Goal: Transaction & Acquisition: Purchase product/service

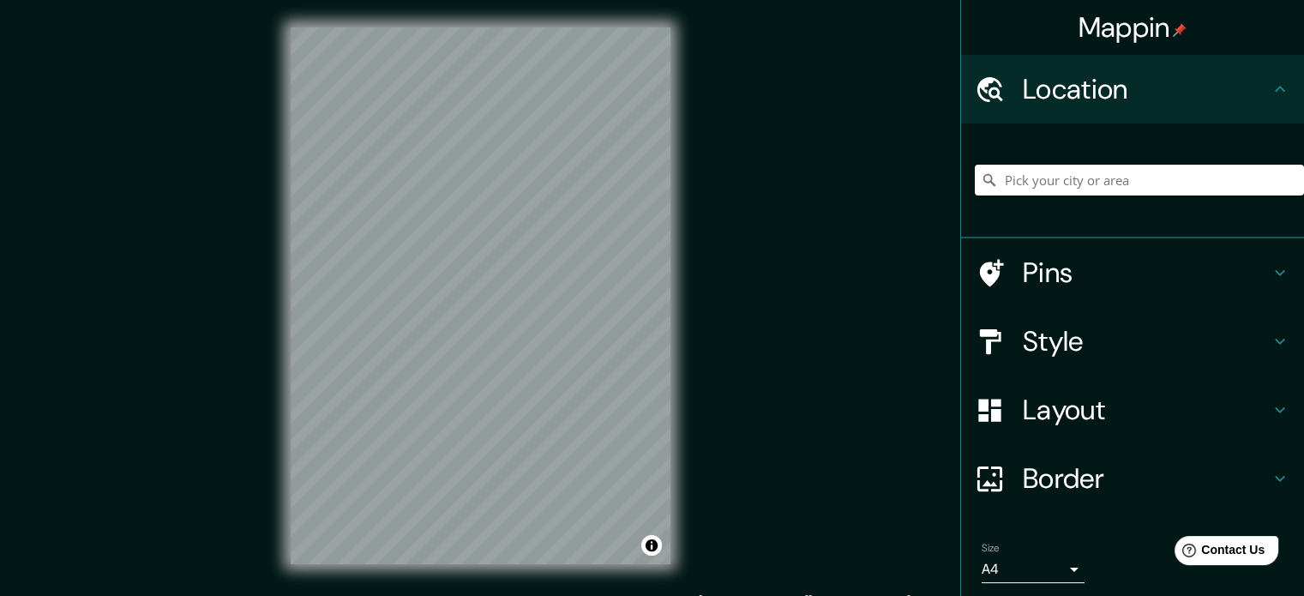
click at [1091, 180] on input "Pick your city or area" at bounding box center [1138, 180] width 329 height 31
type input "[PERSON_NAME], [GEOGRAPHIC_DATA][PERSON_NAME], [GEOGRAPHIC_DATA]"
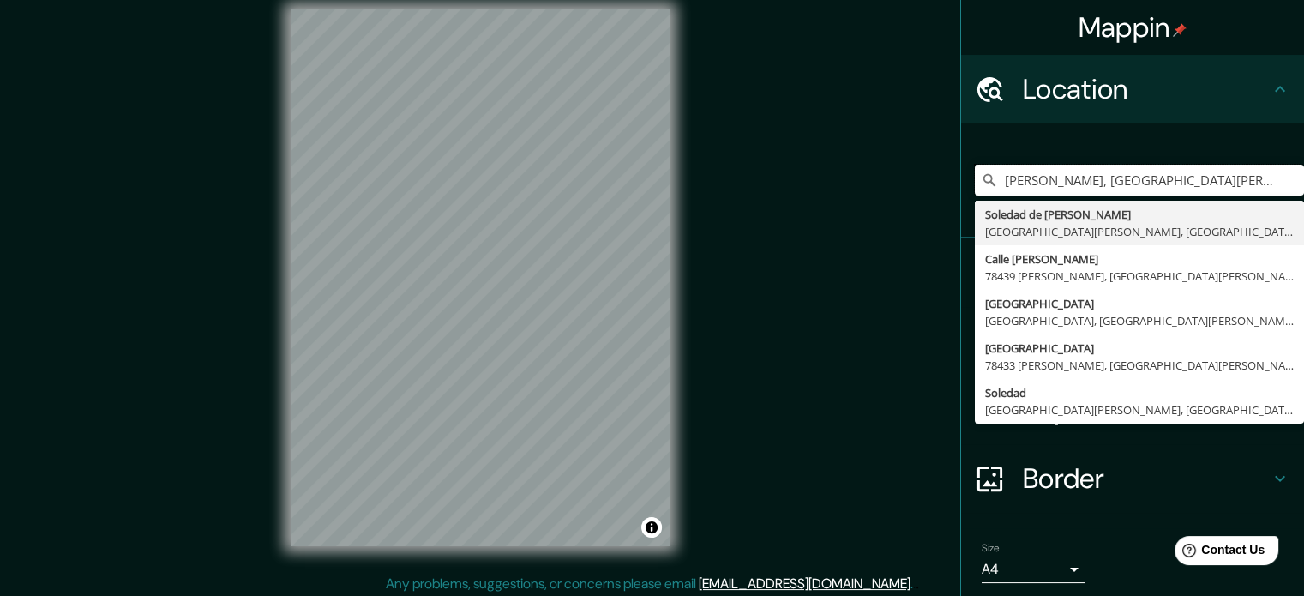
scroll to position [22, 0]
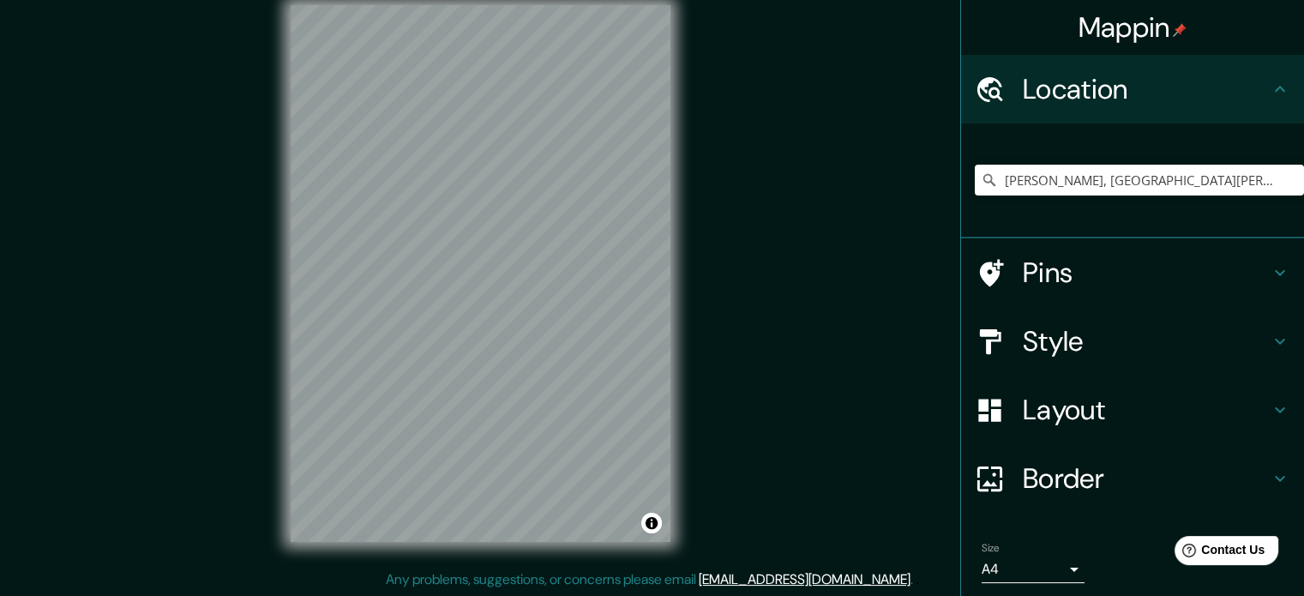
click at [675, 207] on div "© Mapbox © OpenStreetMap Improve this map" at bounding box center [480, 273] width 435 height 591
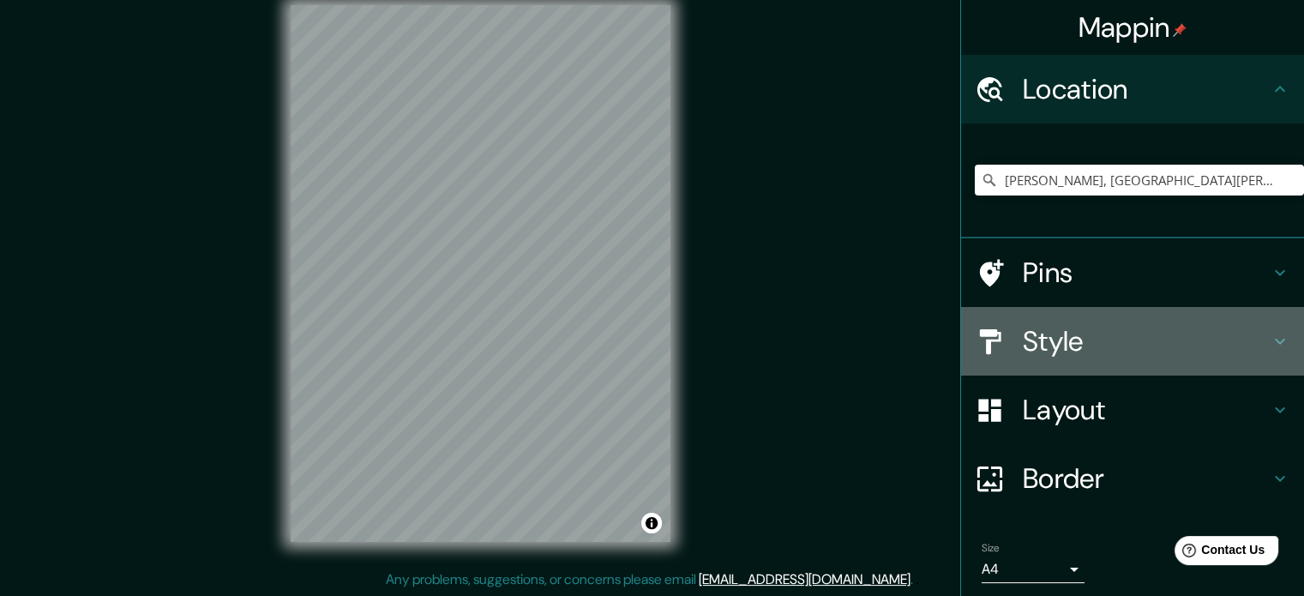
click at [1055, 345] on h4 "Style" at bounding box center [1145, 341] width 247 height 34
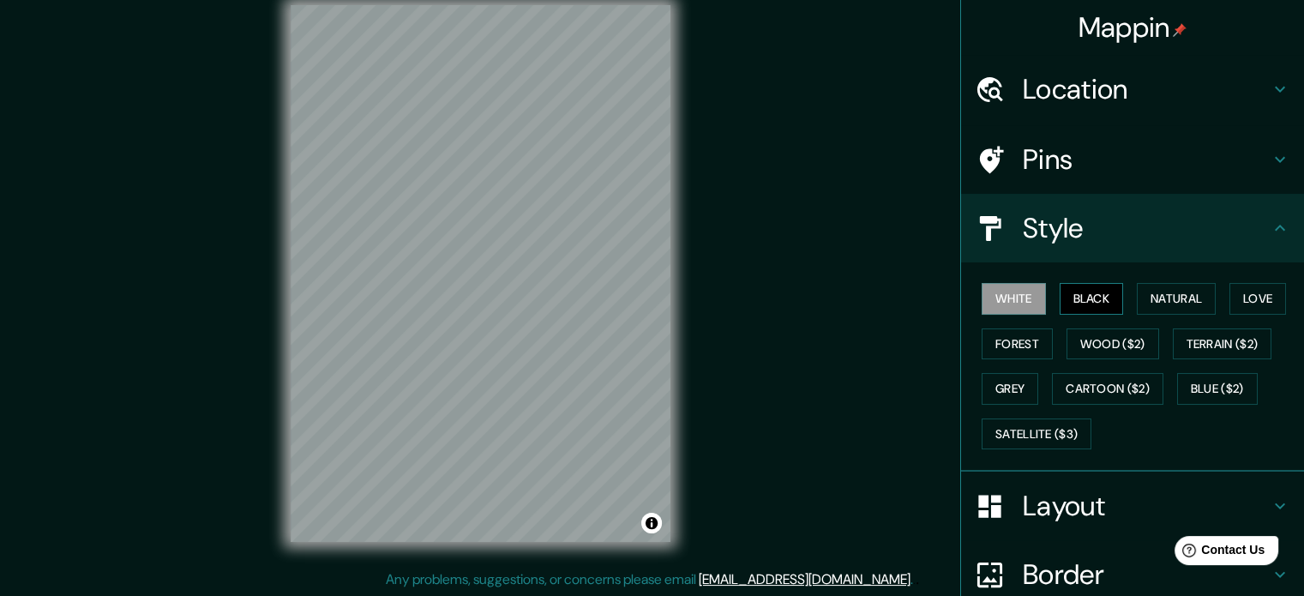
click at [1087, 291] on button "Black" at bounding box center [1091, 299] width 64 height 32
click at [1057, 435] on button "Satellite ($3)" at bounding box center [1036, 434] width 110 height 32
click at [996, 297] on button "White" at bounding box center [1013, 299] width 64 height 32
click at [1088, 296] on button "Black" at bounding box center [1091, 299] width 64 height 32
click at [1015, 335] on button "Forest" at bounding box center [1016, 344] width 71 height 32
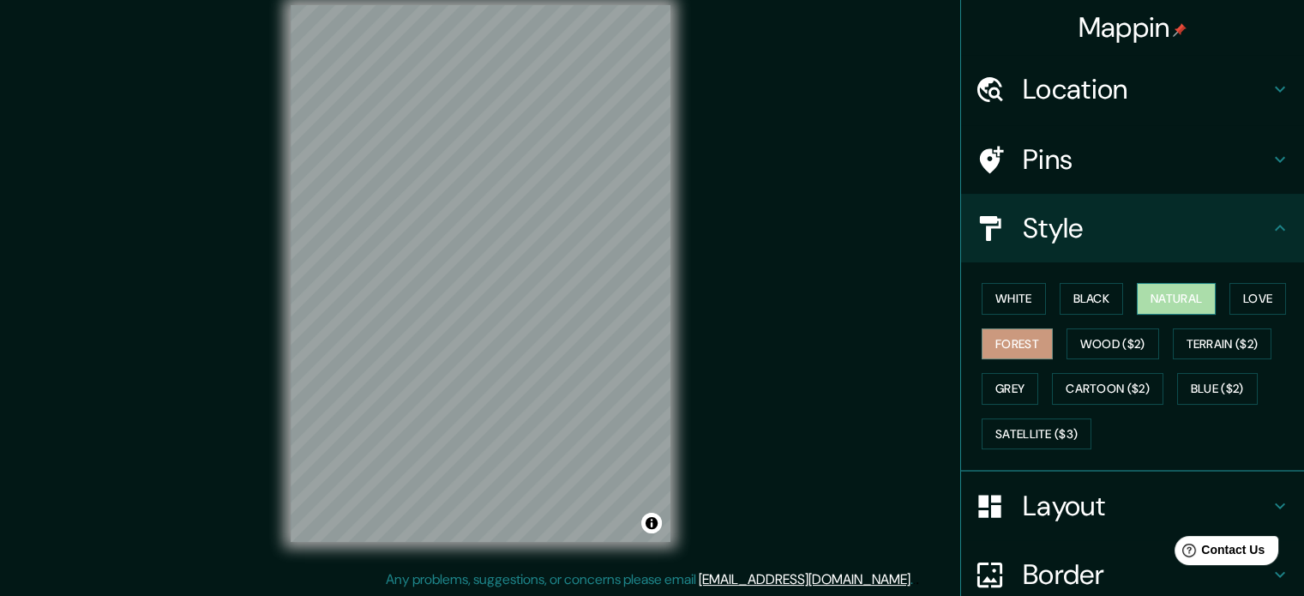
click at [1174, 297] on button "Natural" at bounding box center [1175, 299] width 79 height 32
click at [1231, 294] on button "Love" at bounding box center [1257, 299] width 57 height 32
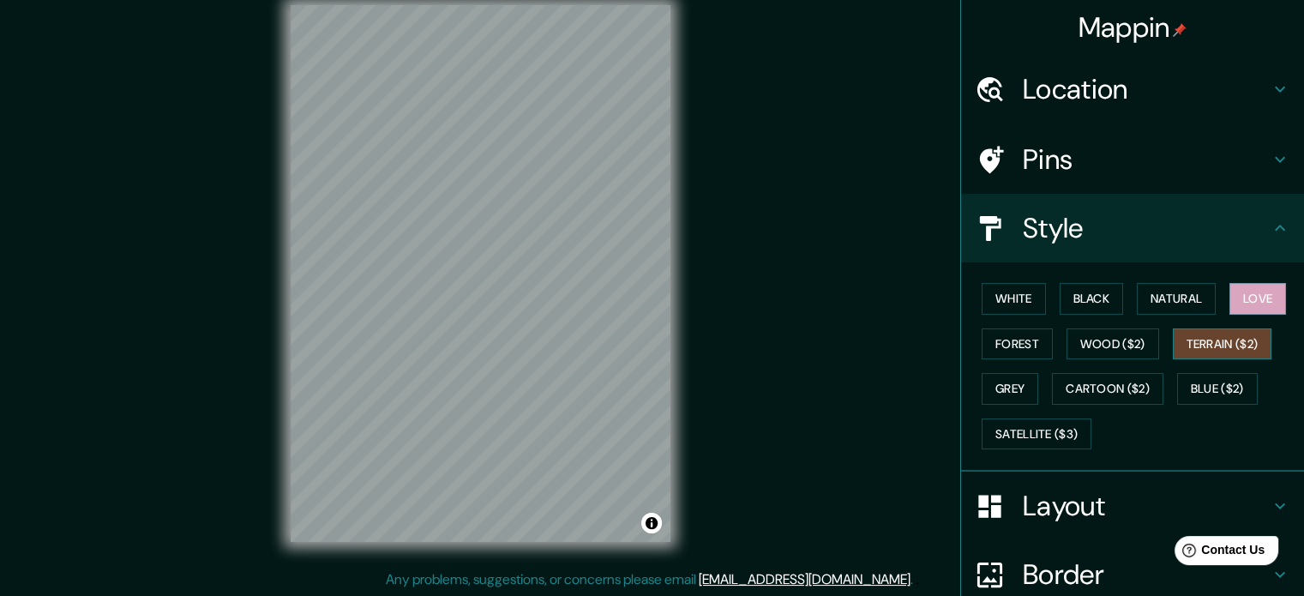
click at [1219, 339] on button "Terrain ($2)" at bounding box center [1221, 344] width 99 height 32
click at [1125, 351] on button "Wood ($2)" at bounding box center [1112, 344] width 93 height 32
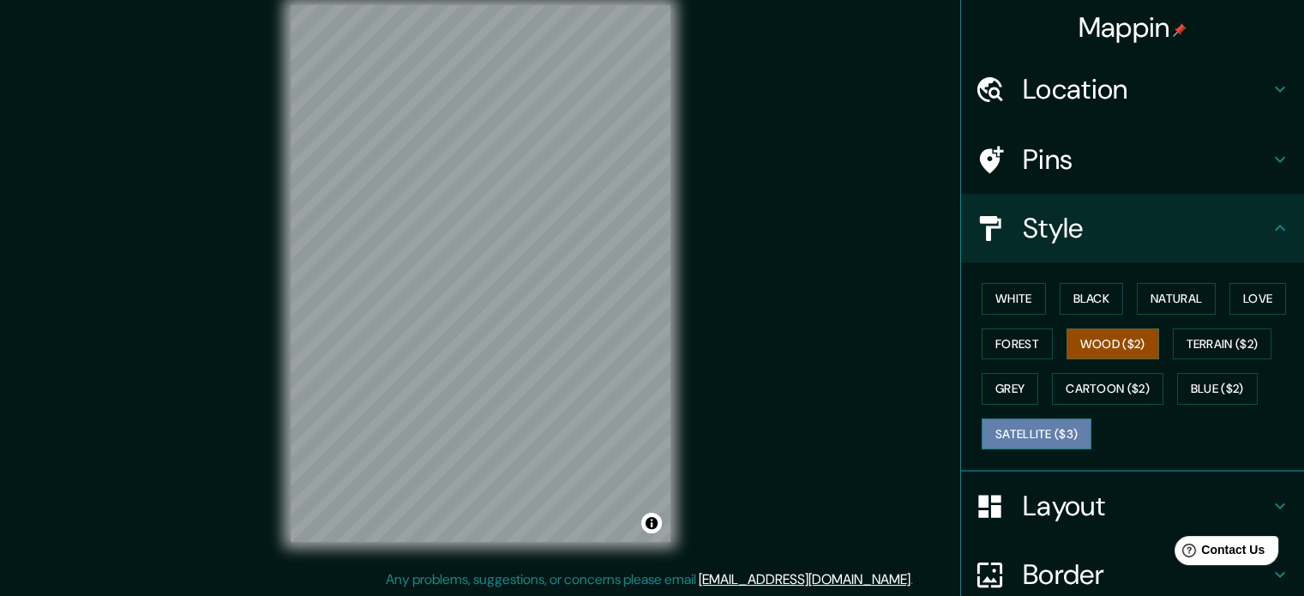
click at [1025, 431] on button "Satellite ($3)" at bounding box center [1036, 434] width 110 height 32
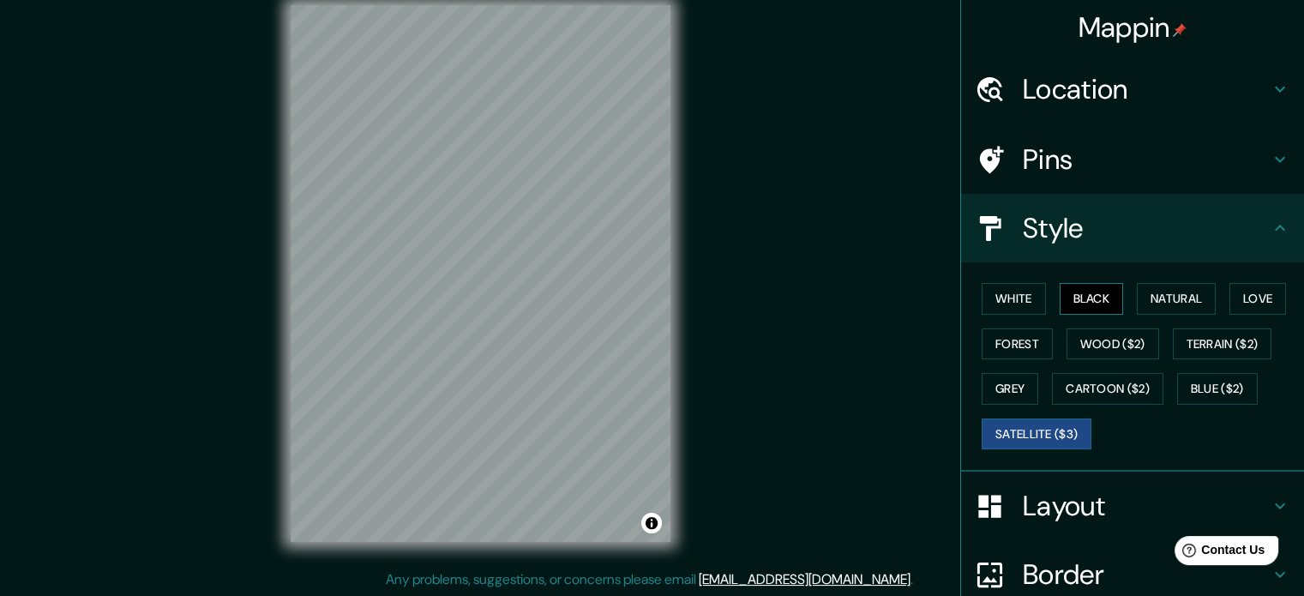
click at [1100, 303] on button "Black" at bounding box center [1091, 299] width 64 height 32
click at [1154, 297] on button "Natural" at bounding box center [1175, 299] width 79 height 32
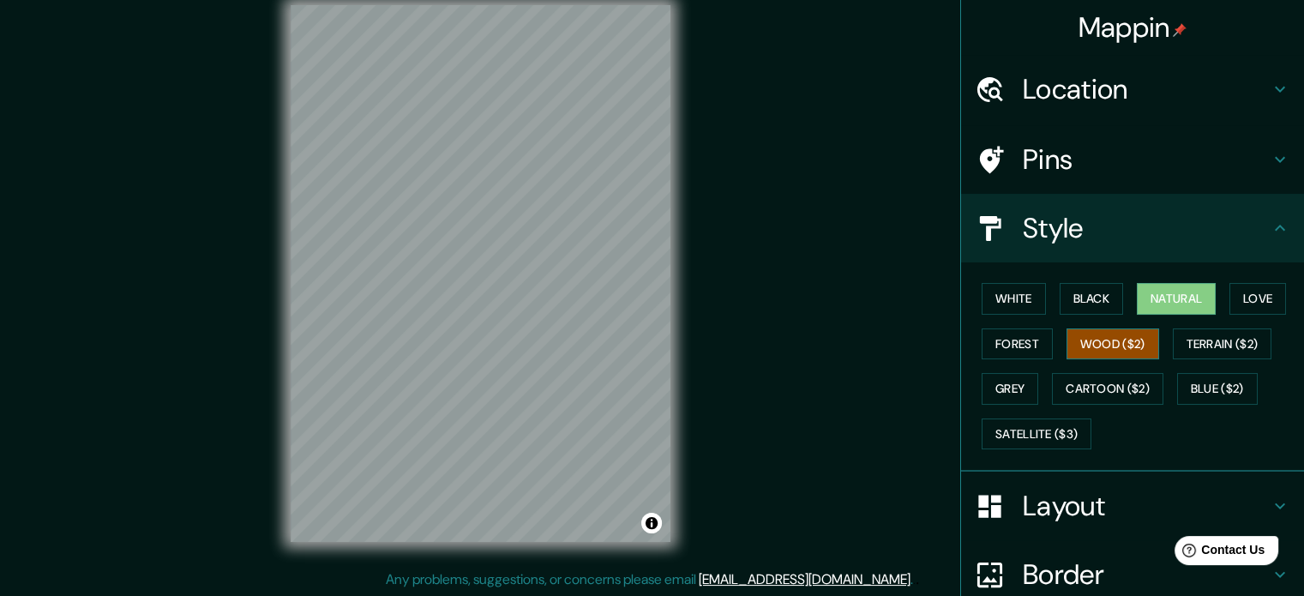
click at [1117, 344] on button "Wood ($2)" at bounding box center [1112, 344] width 93 height 32
click at [1192, 344] on button "Terrain ($2)" at bounding box center [1221, 344] width 99 height 32
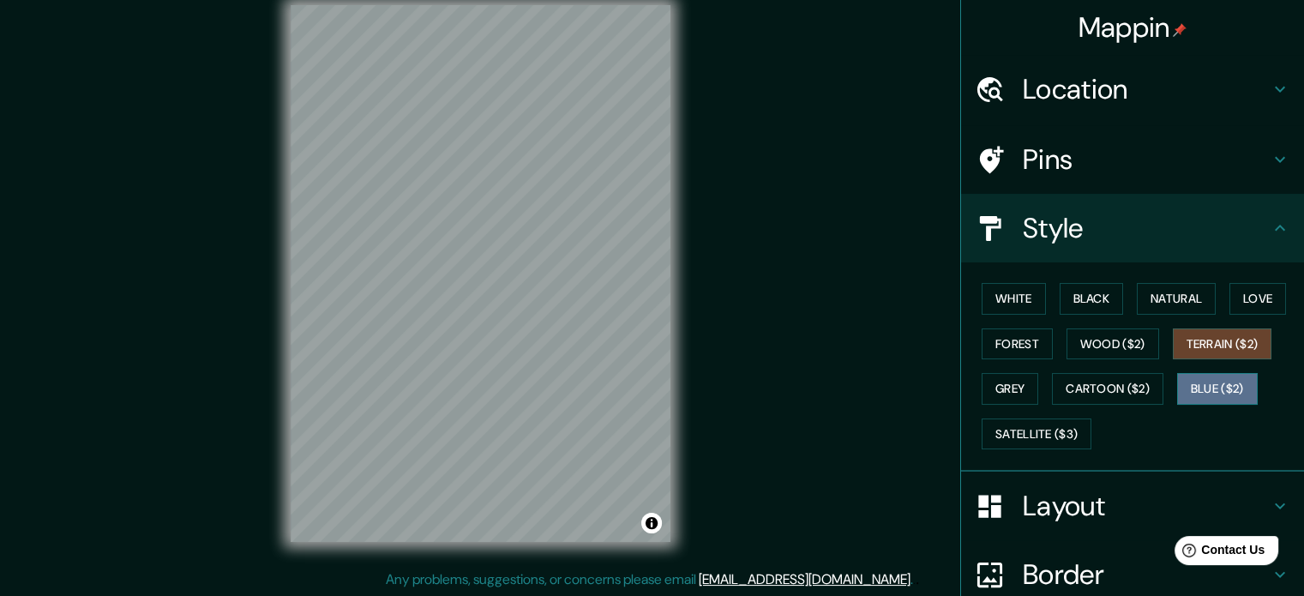
click at [1199, 387] on button "Blue ($2)" at bounding box center [1217, 389] width 81 height 32
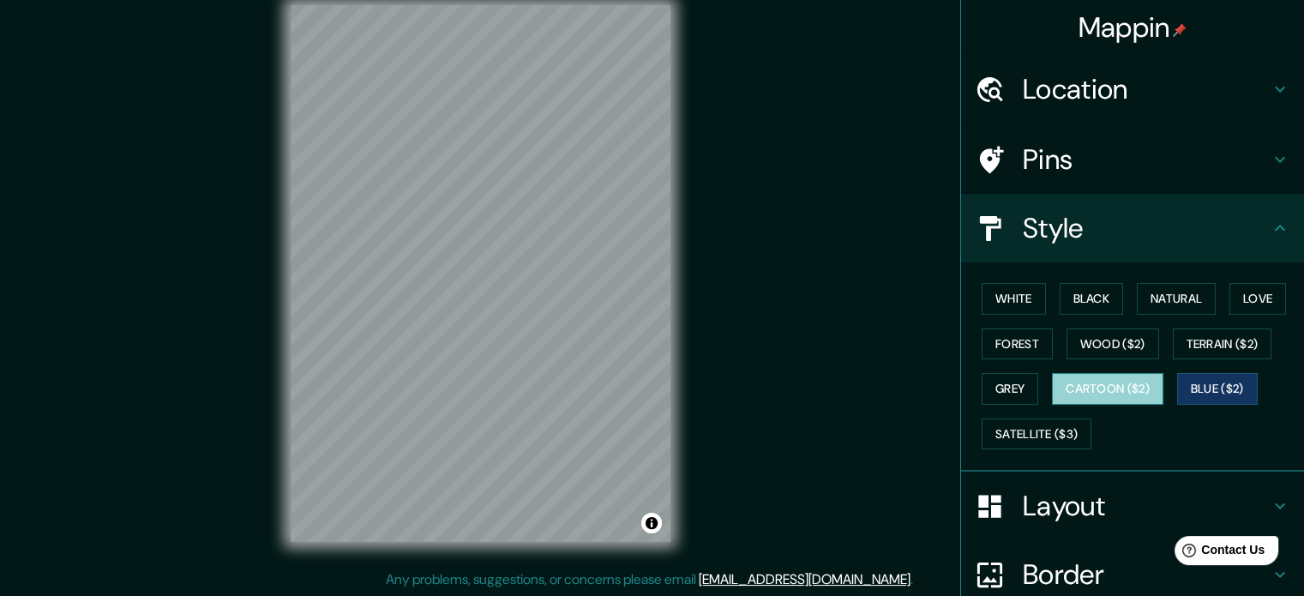
click at [1114, 389] on button "Cartoon ($2)" at bounding box center [1107, 389] width 111 height 32
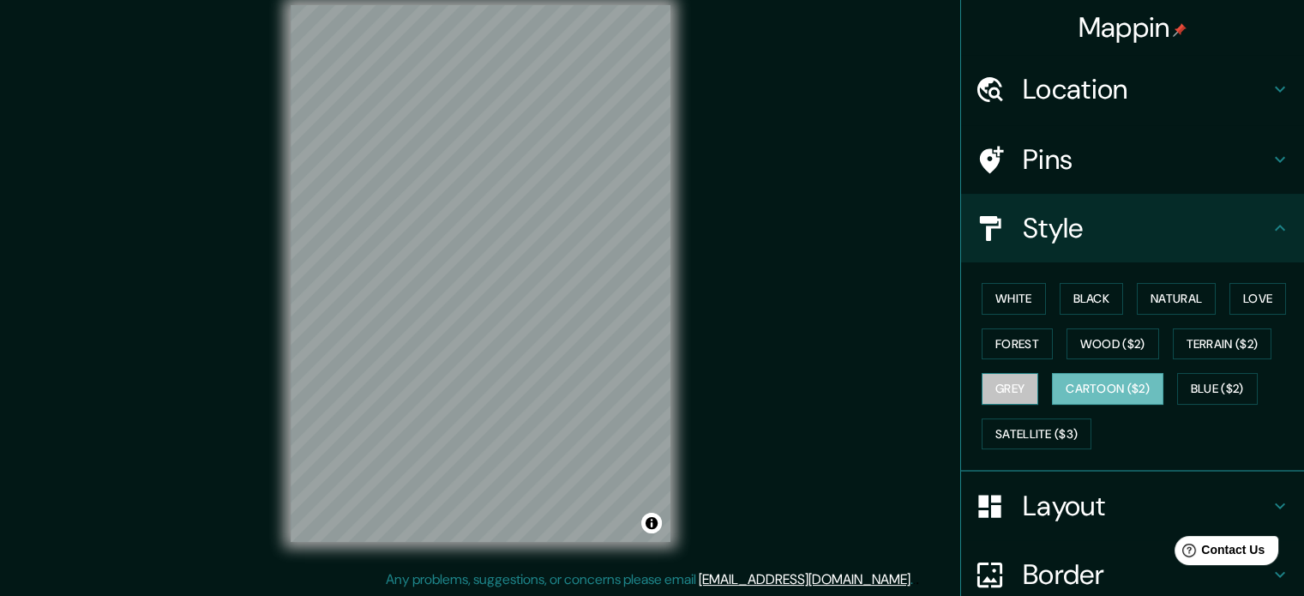
click at [1019, 389] on button "Grey" at bounding box center [1009, 389] width 57 height 32
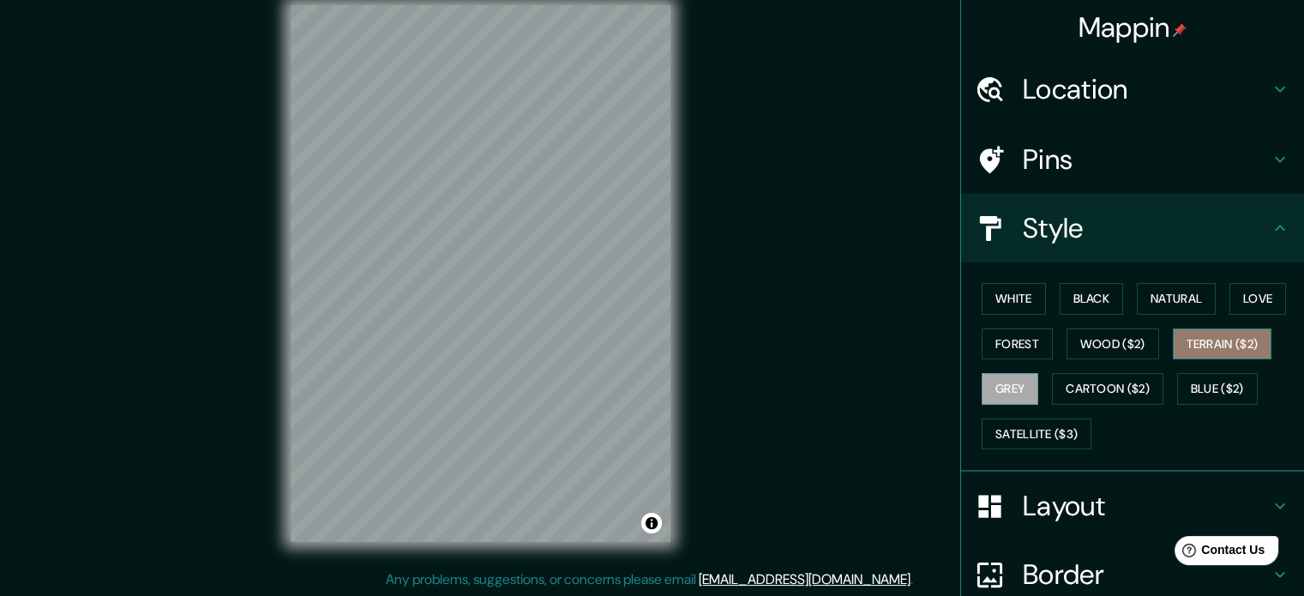
click at [1196, 355] on button "Terrain ($2)" at bounding box center [1221, 344] width 99 height 32
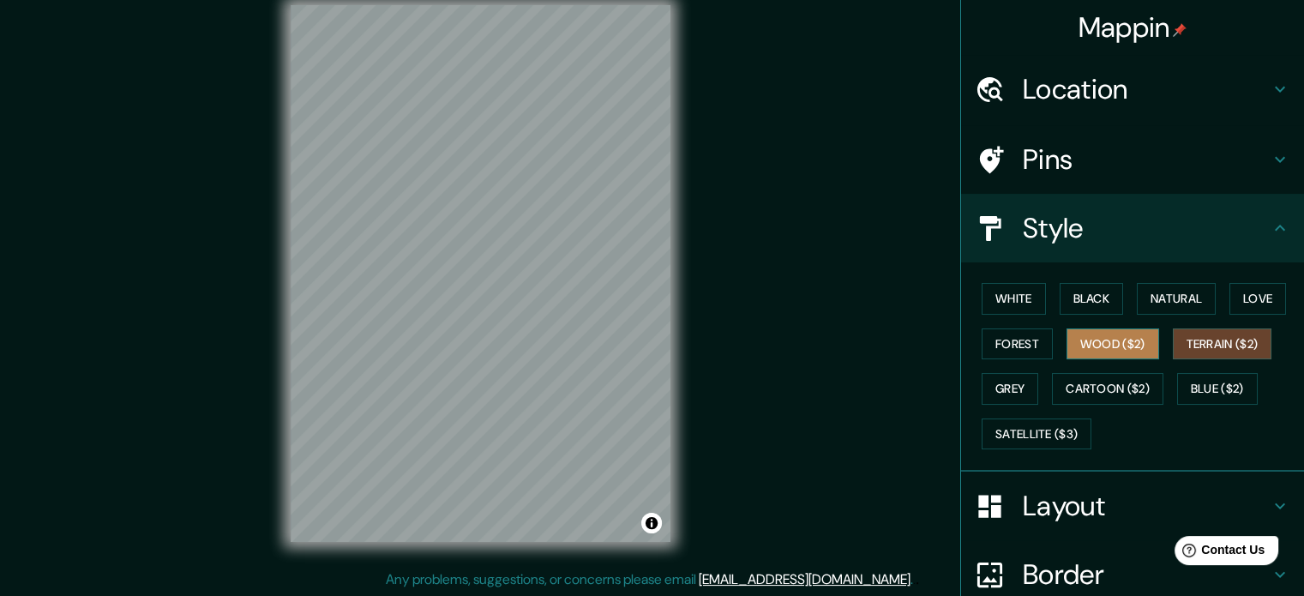
click at [1100, 356] on button "Wood ($2)" at bounding box center [1112, 344] width 93 height 32
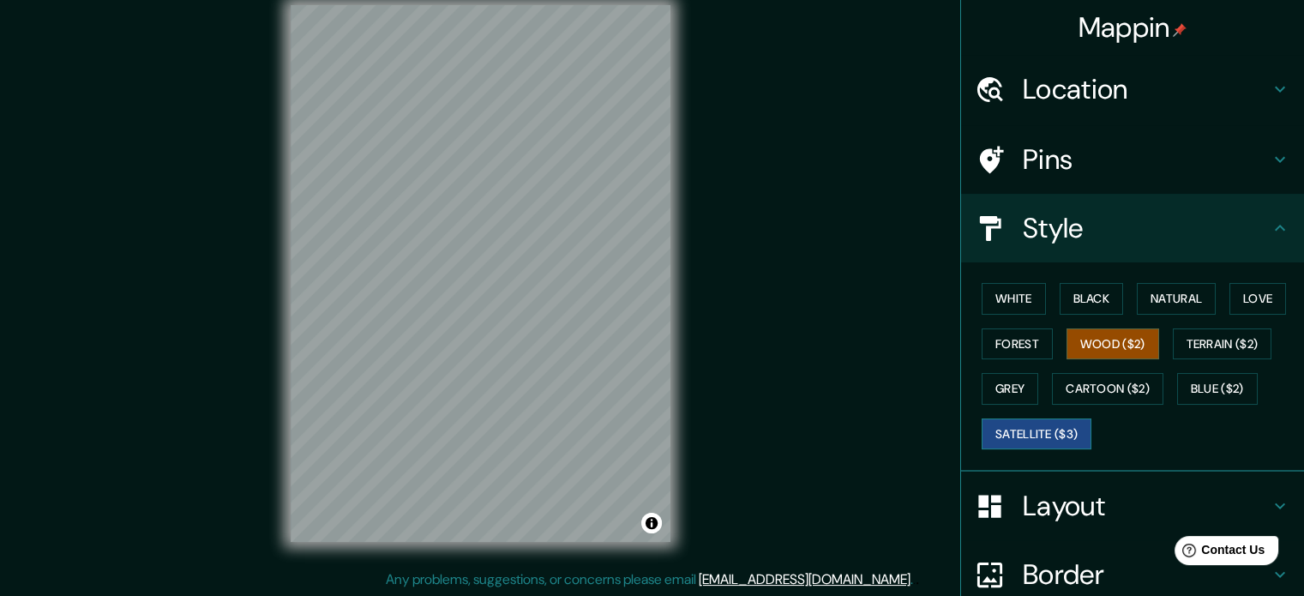
click at [1039, 431] on button "Satellite ($3)" at bounding box center [1036, 434] width 110 height 32
click at [1088, 328] on button "Wood ($2)" at bounding box center [1112, 344] width 93 height 32
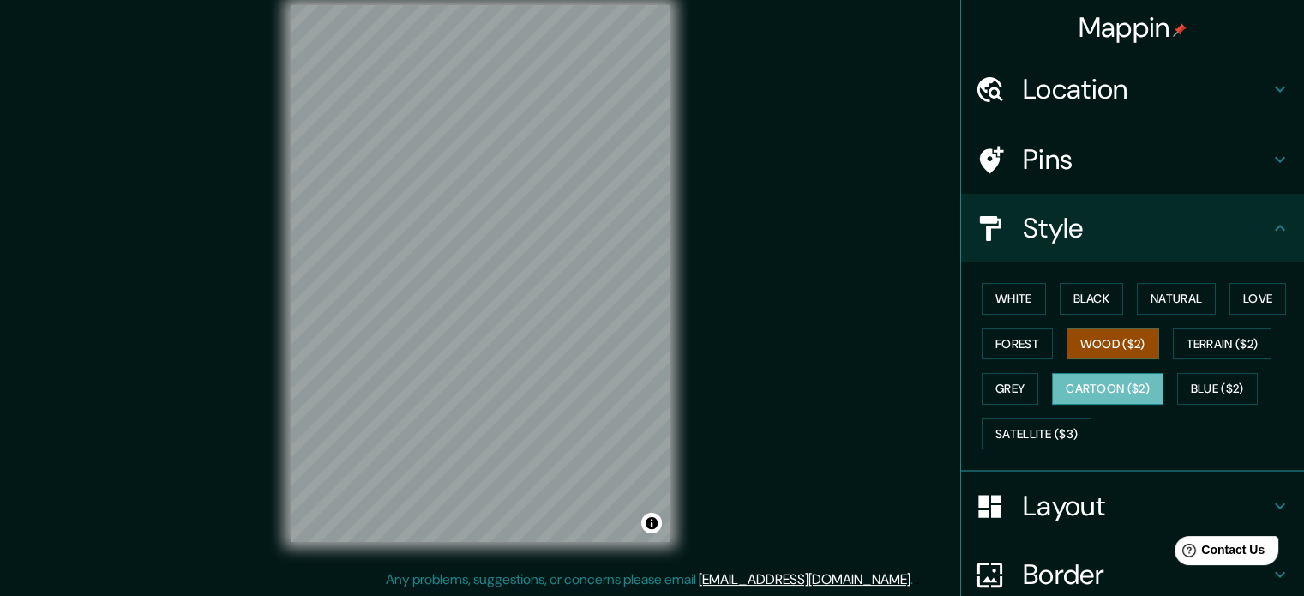
click at [1120, 391] on button "Cartoon ($2)" at bounding box center [1107, 389] width 111 height 32
click at [1011, 435] on button "Satellite ($3)" at bounding box center [1036, 434] width 110 height 32
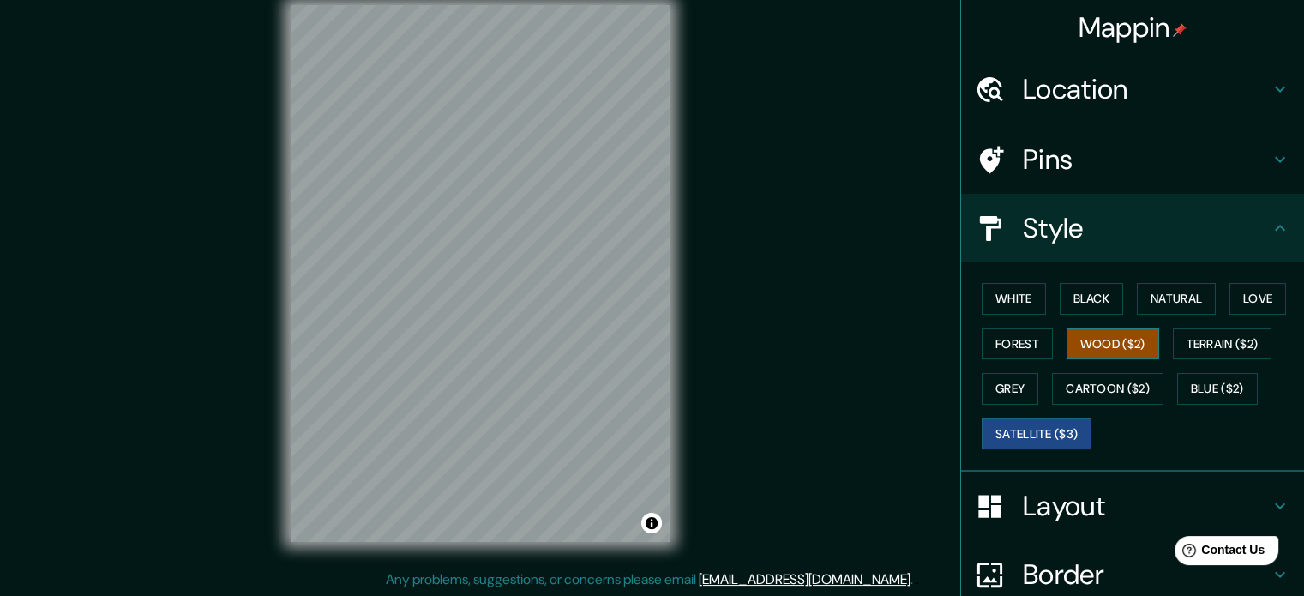
click at [1094, 348] on button "Wood ($2)" at bounding box center [1112, 344] width 93 height 32
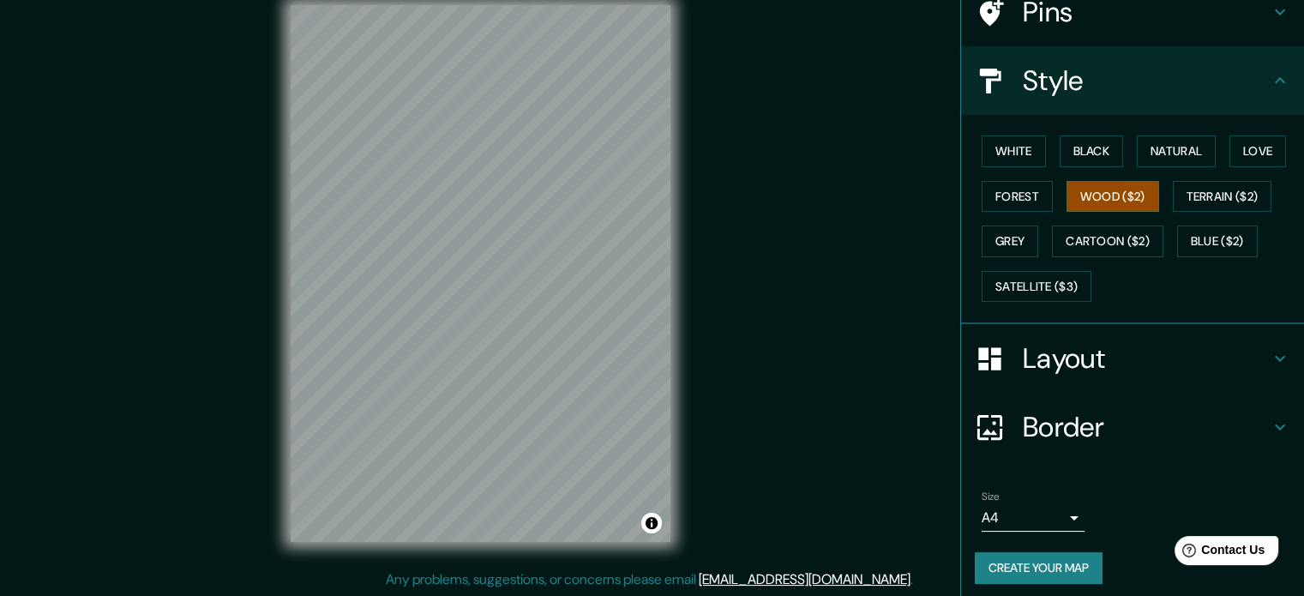
scroll to position [153, 0]
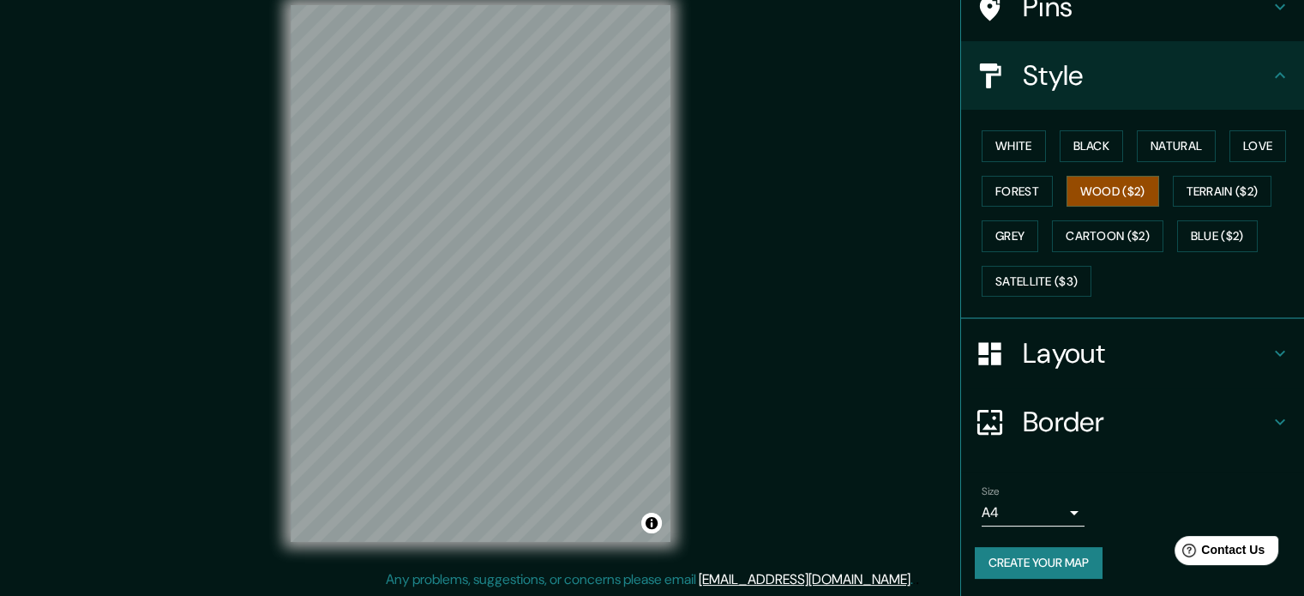
click at [1084, 349] on h4 "Layout" at bounding box center [1145, 353] width 247 height 34
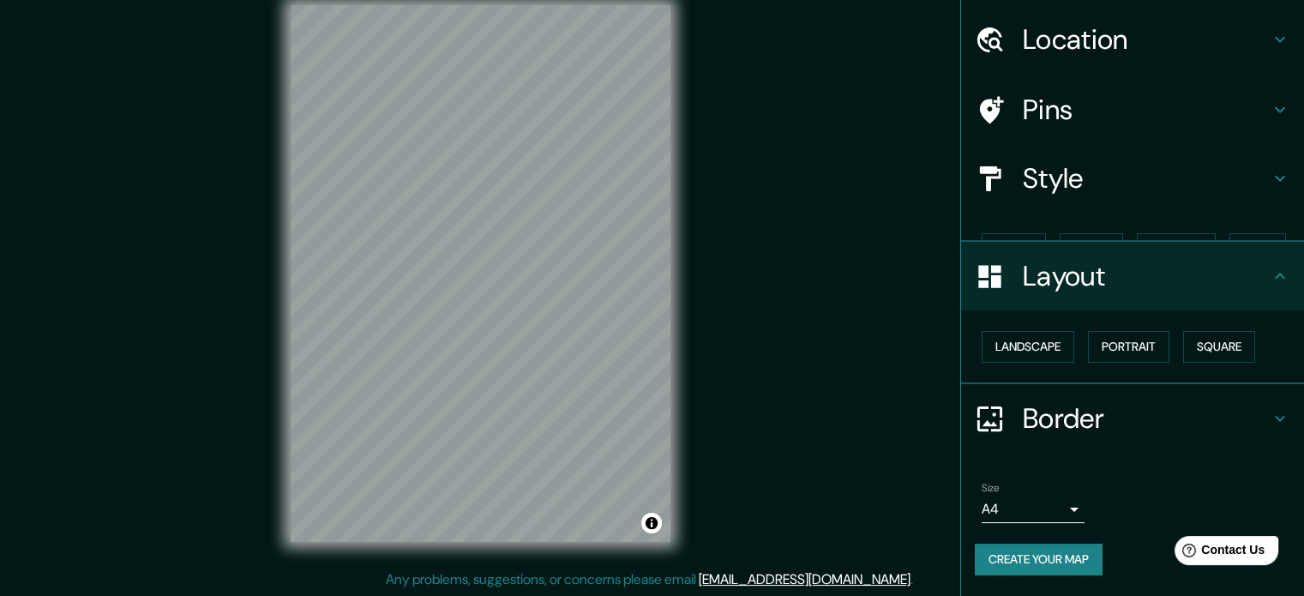
scroll to position [19, 0]
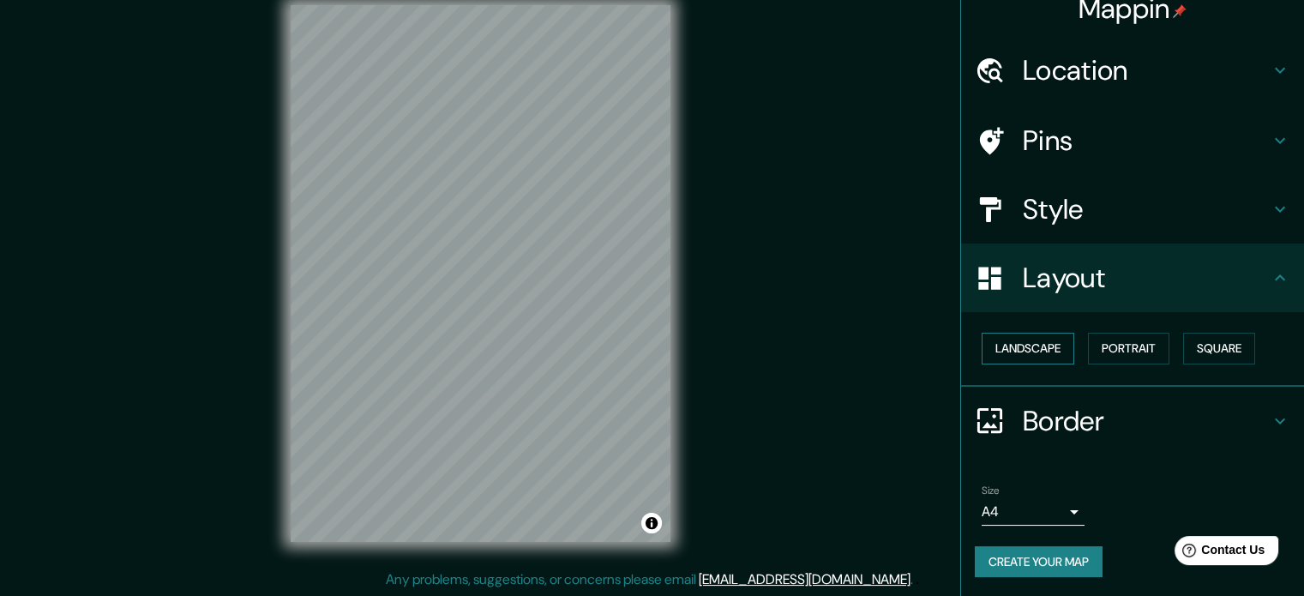
click at [1002, 347] on button "Landscape" at bounding box center [1027, 349] width 93 height 32
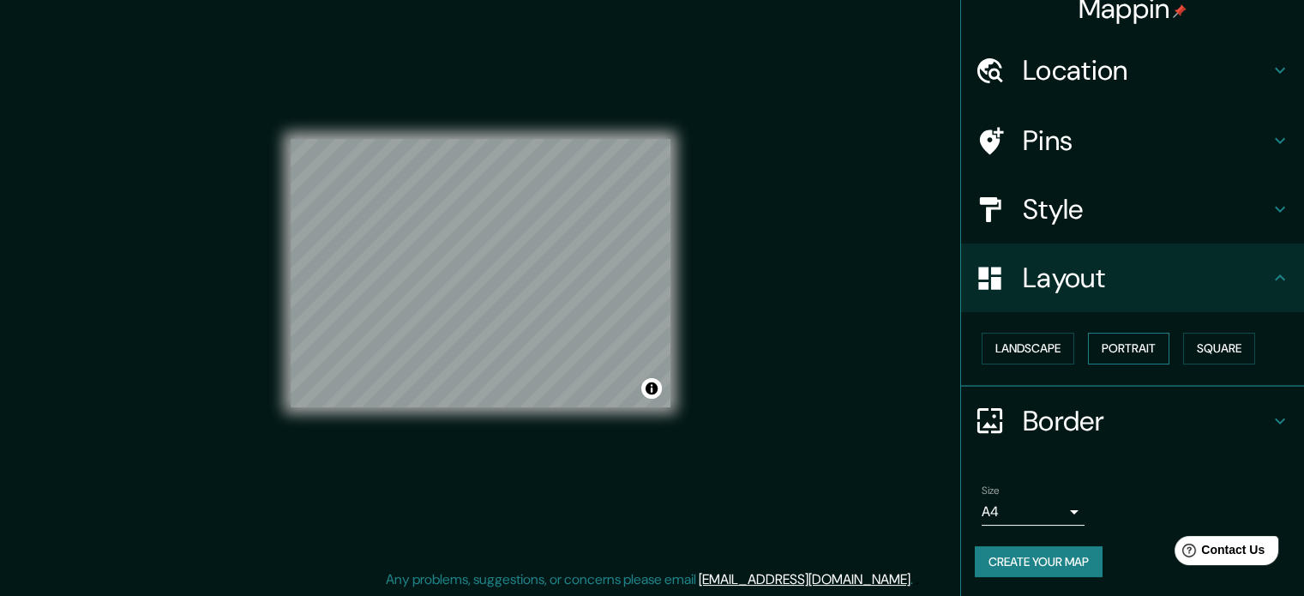
click at [1088, 338] on button "Portrait" at bounding box center [1128, 349] width 81 height 32
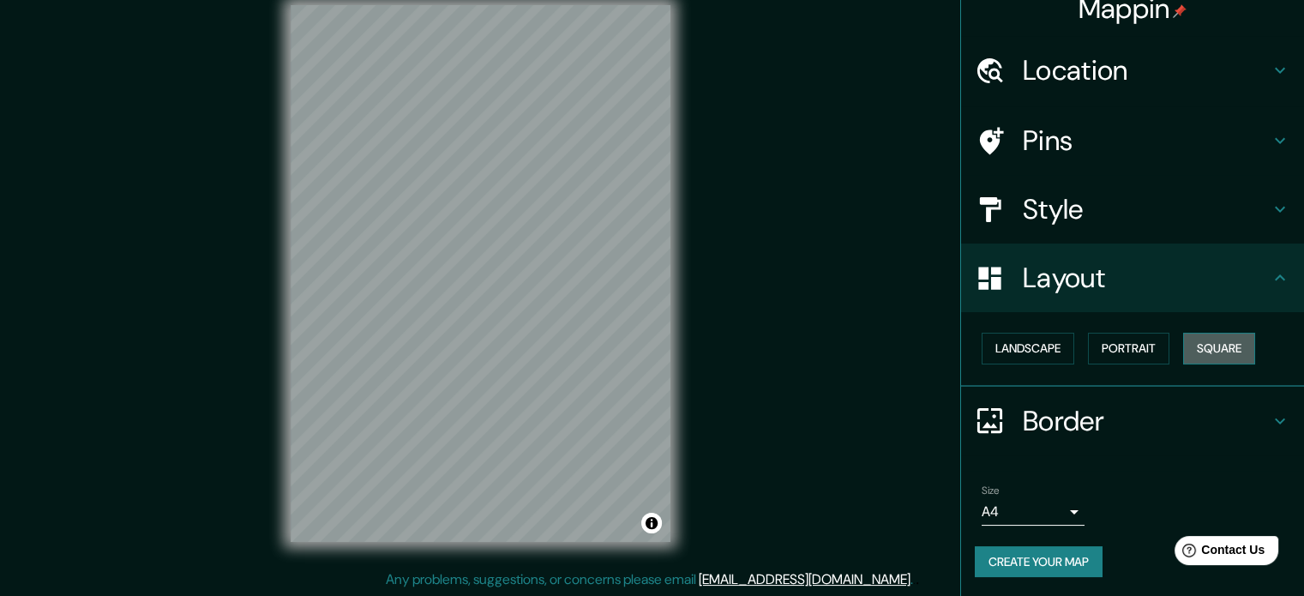
click at [1200, 346] on button "Square" at bounding box center [1219, 349] width 72 height 32
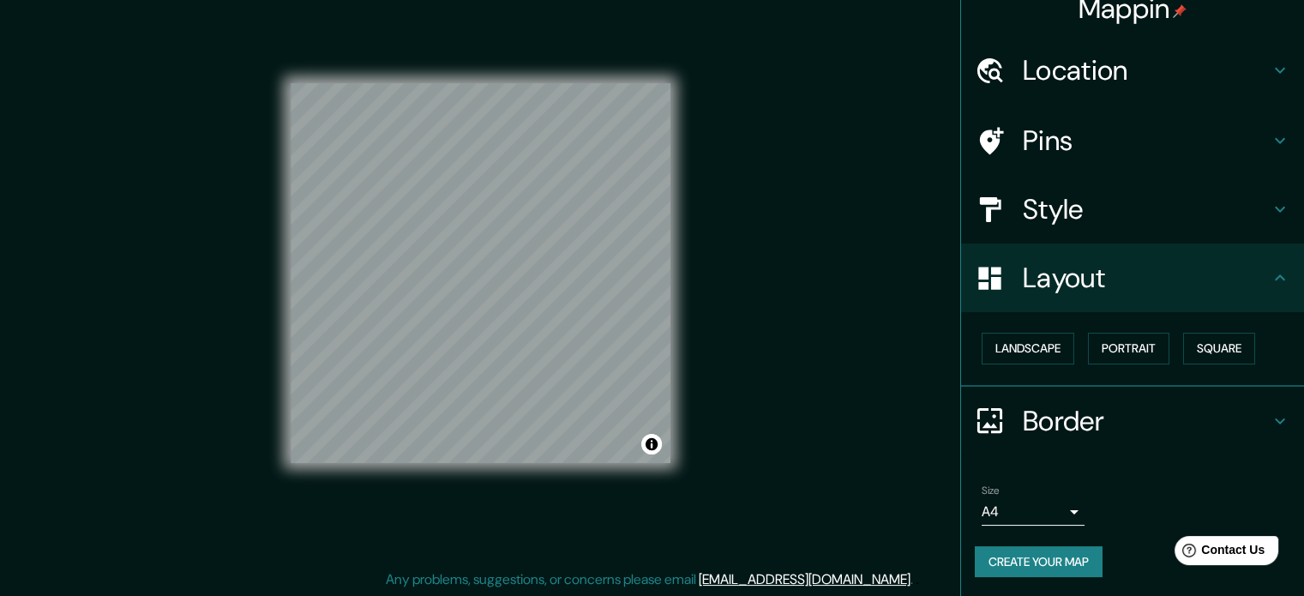
click at [1091, 148] on h4 "Pins" at bounding box center [1145, 140] width 247 height 34
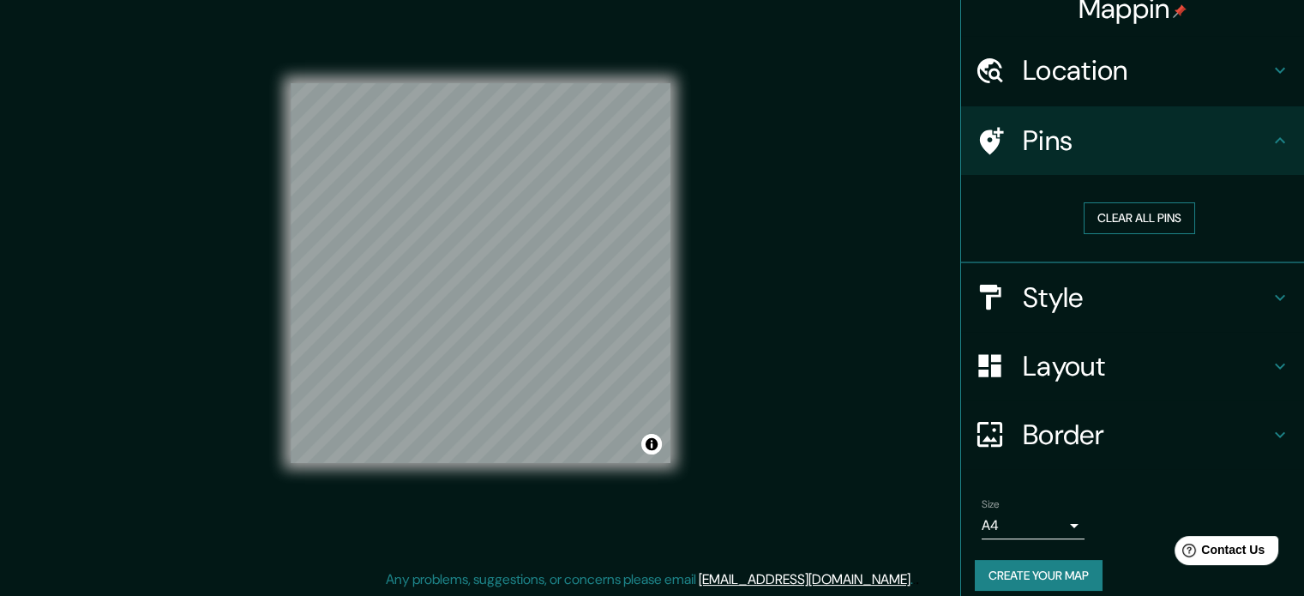
click at [1147, 217] on button "Clear all pins" at bounding box center [1138, 218] width 111 height 32
click at [1269, 287] on icon at bounding box center [1279, 297] width 21 height 21
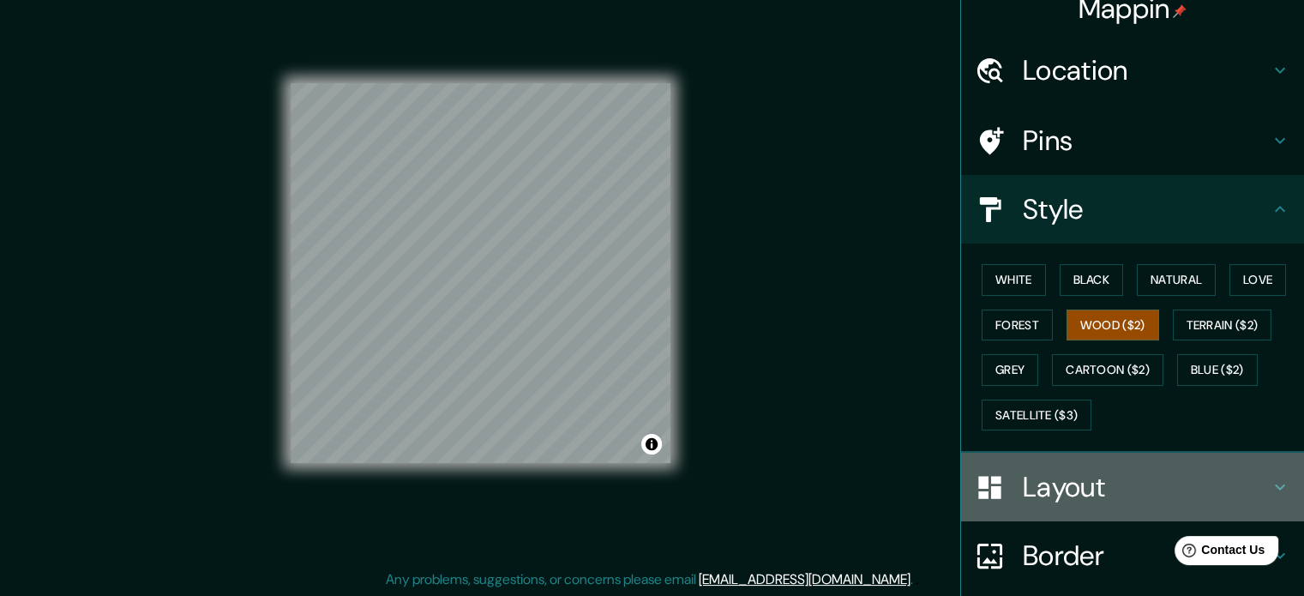
click at [1272, 481] on icon at bounding box center [1279, 487] width 21 height 21
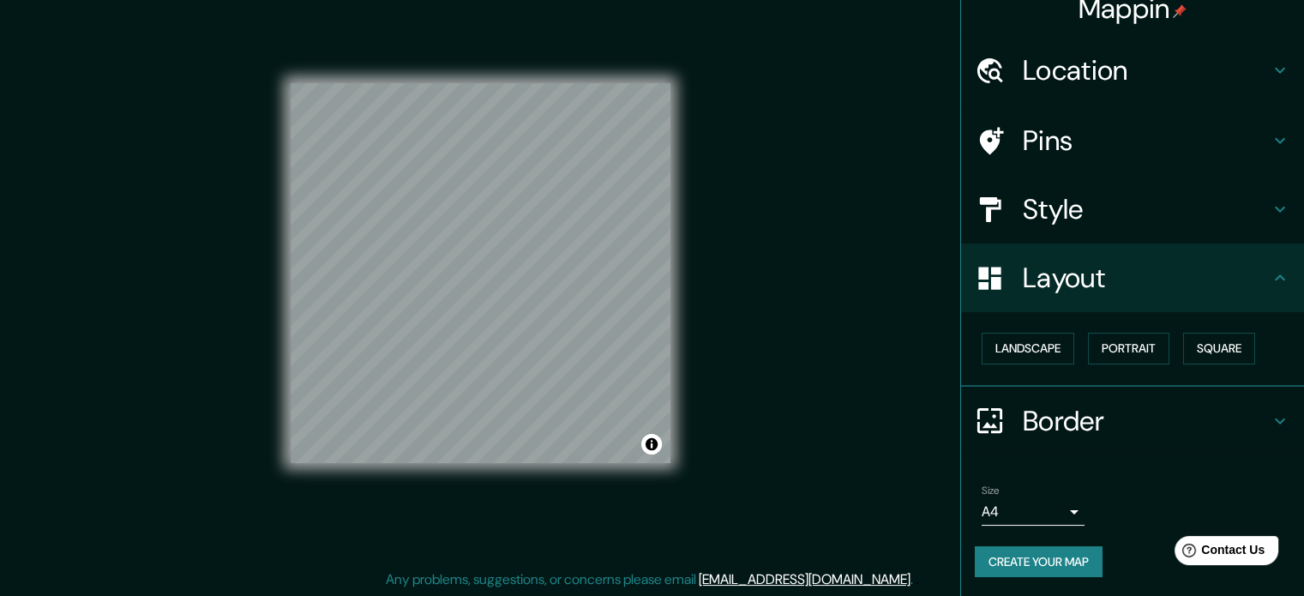
click at [895, 470] on div "Mappin Location [GEOGRAPHIC_DATA][PERSON_NAME], [GEOGRAPHIC_DATA][PERSON_NAME],…" at bounding box center [652, 287] width 1304 height 619
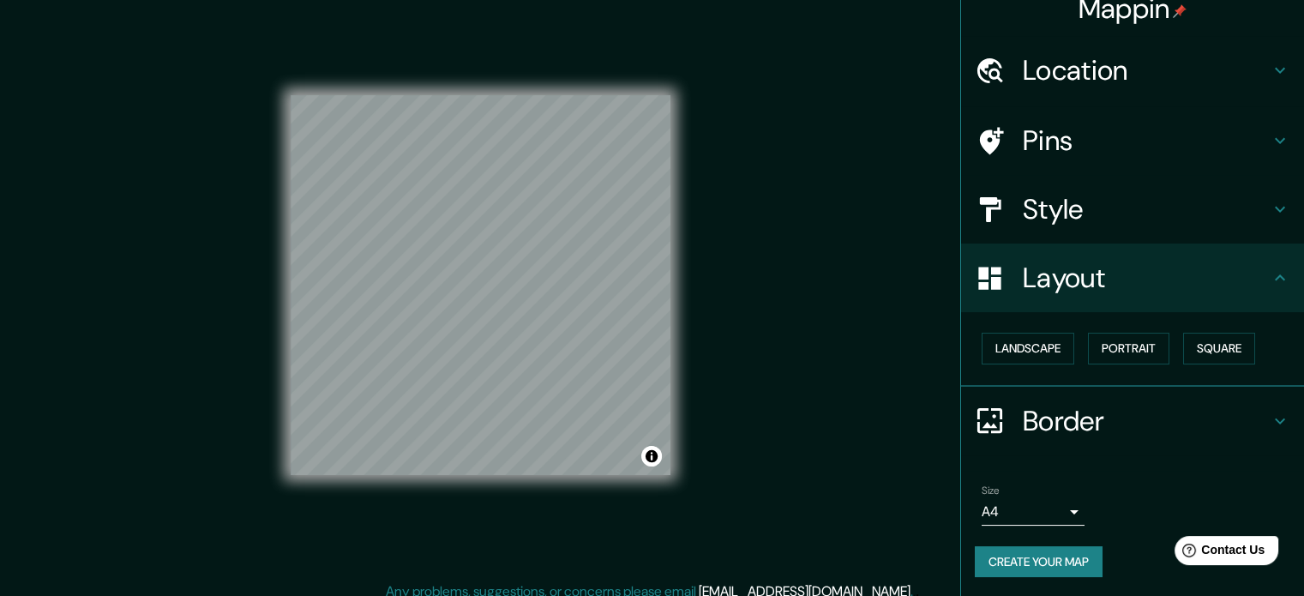
scroll to position [0, 0]
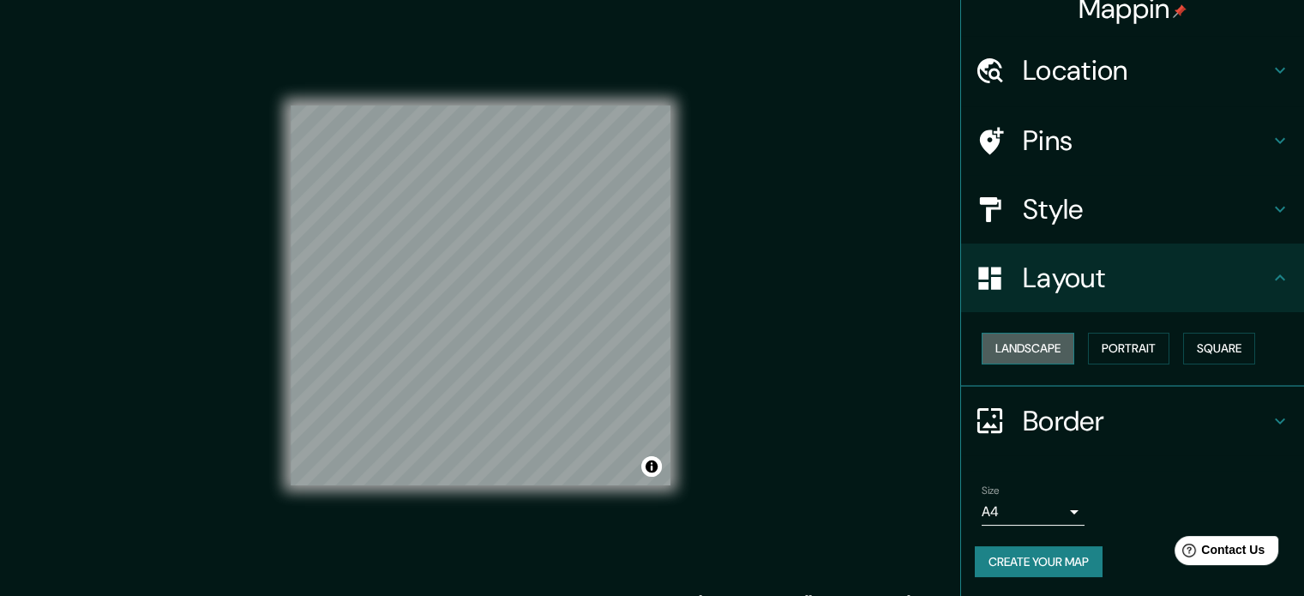
click at [1049, 339] on button "Landscape" at bounding box center [1027, 349] width 93 height 32
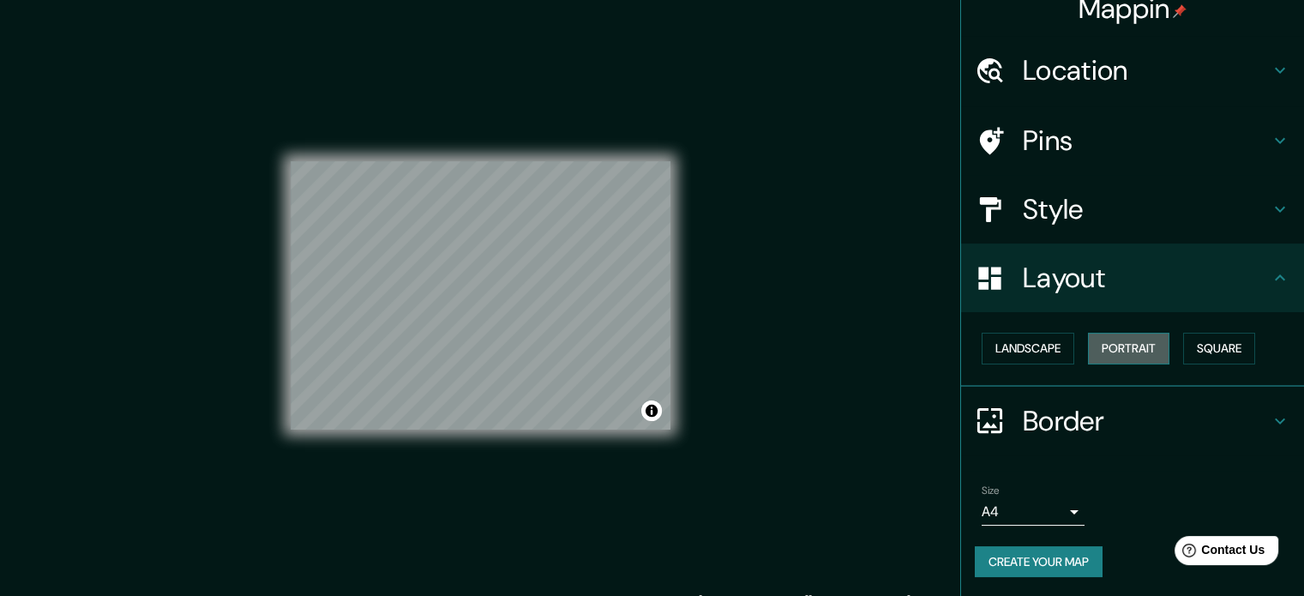
click at [1122, 345] on button "Portrait" at bounding box center [1128, 349] width 81 height 32
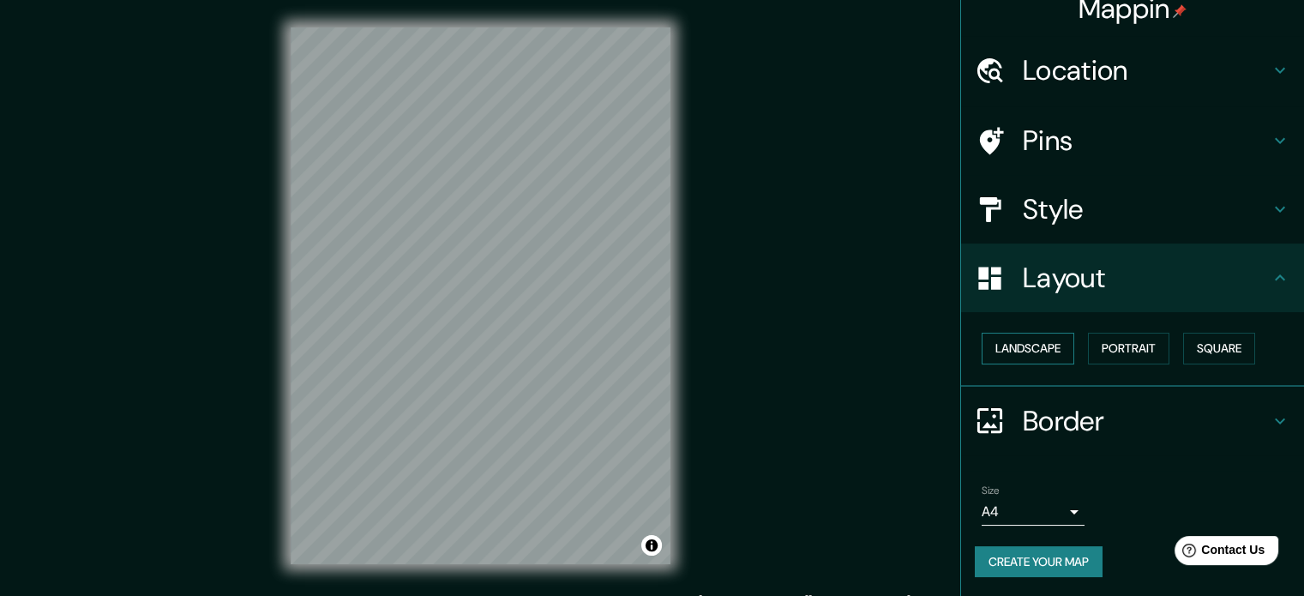
click at [1015, 353] on button "Landscape" at bounding box center [1027, 349] width 93 height 32
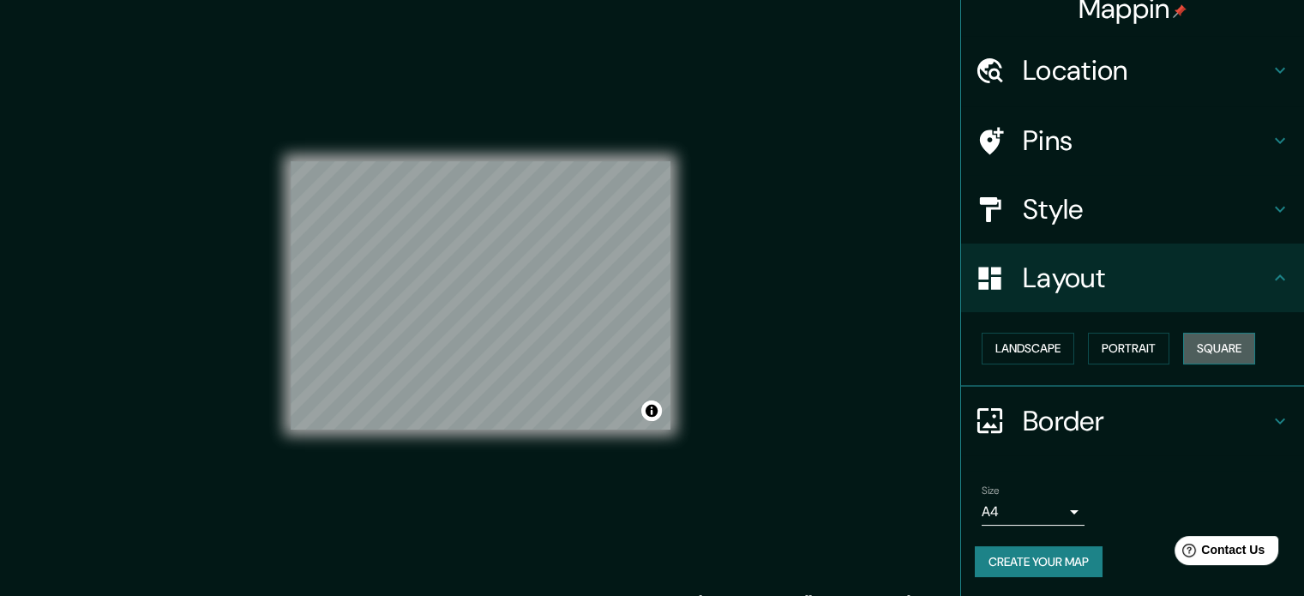
click at [1210, 340] on button "Square" at bounding box center [1219, 349] width 72 height 32
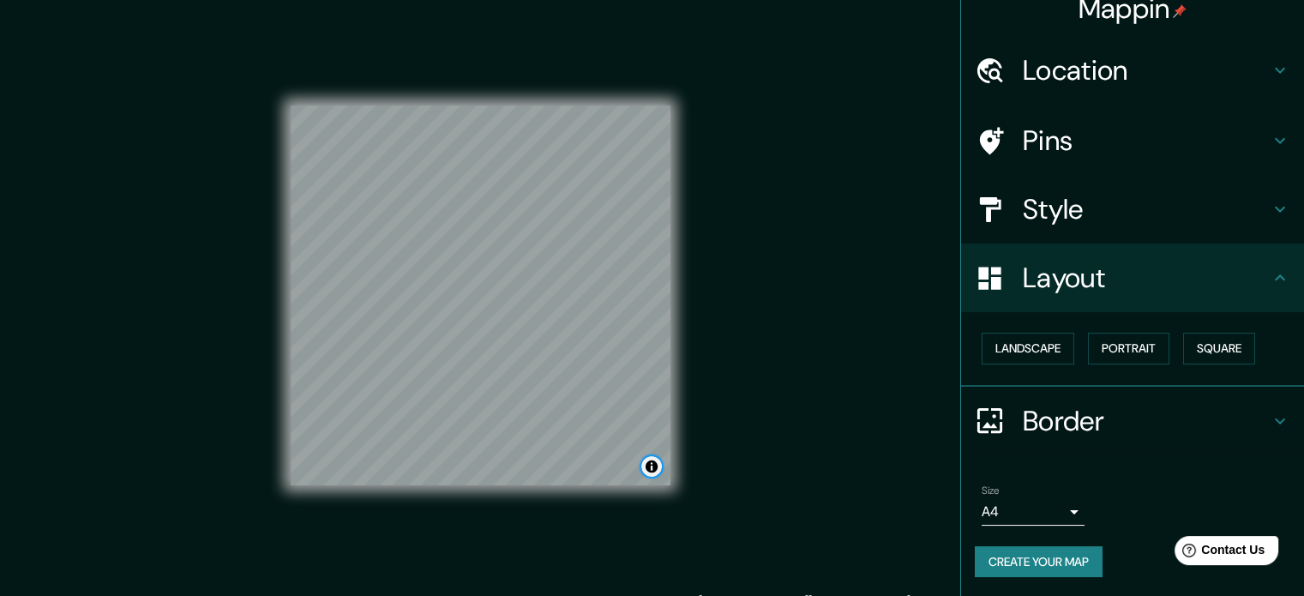
click at [653, 469] on button "Toggle attribution" at bounding box center [651, 466] width 21 height 21
click at [754, 407] on div "Mappin Location [GEOGRAPHIC_DATA][PERSON_NAME], [GEOGRAPHIC_DATA][PERSON_NAME],…" at bounding box center [652, 309] width 1304 height 619
